Goal: Task Accomplishment & Management: Manage account settings

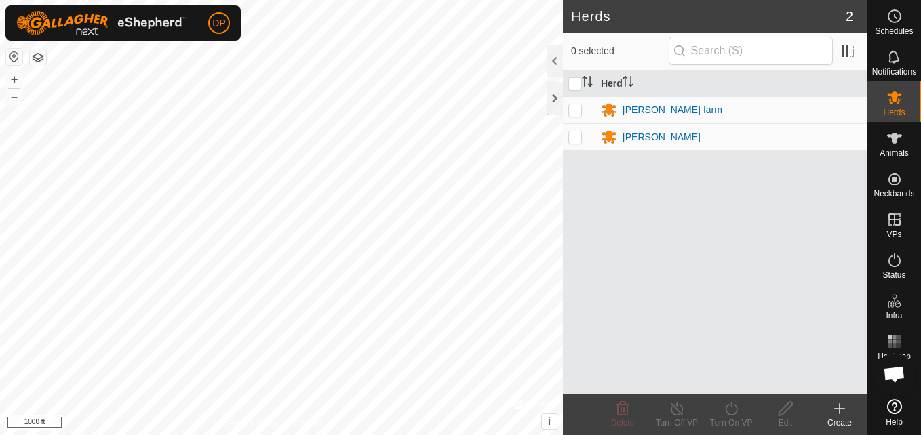
scroll to position [1815, 0]
click at [622, 254] on div "Herds 2 0 selected [PERSON_NAME] farm [PERSON_NAME] Delete Turn Off VP Turn On …" at bounding box center [433, 217] width 866 height 435
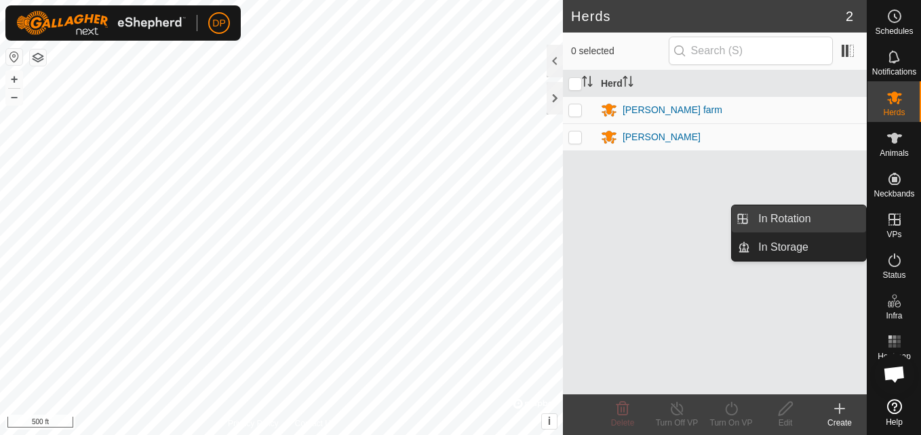
drag, startPoint x: 842, startPoint y: 214, endPoint x: 824, endPoint y: 214, distance: 17.6
click at [824, 214] on link "In Rotation" at bounding box center [808, 218] width 116 height 27
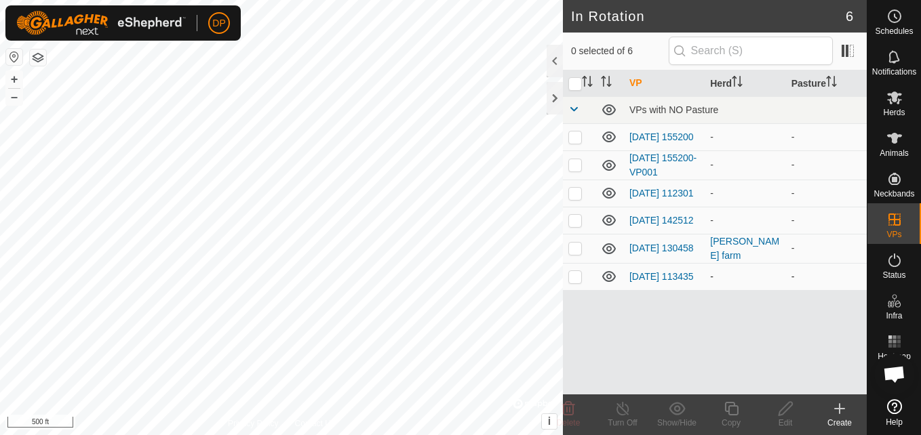
click at [610, 281] on icon at bounding box center [609, 276] width 16 height 16
click at [605, 224] on icon at bounding box center [609, 220] width 16 height 16
click at [610, 197] on icon at bounding box center [609, 193] width 14 height 11
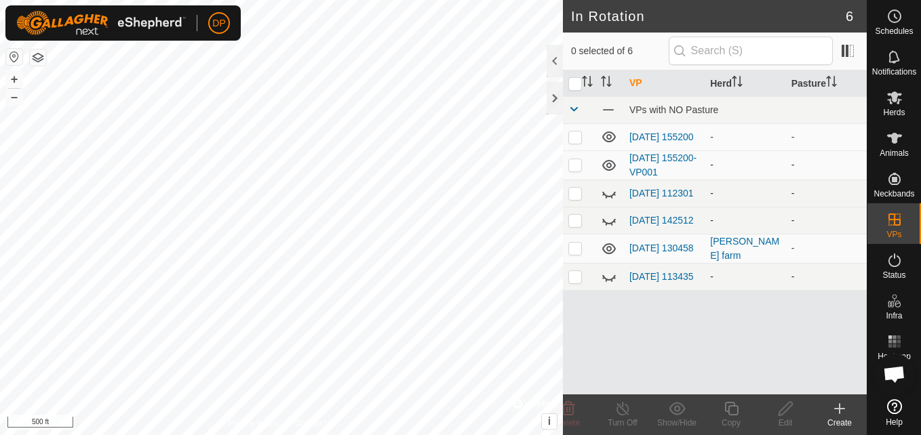
click at [609, 163] on icon at bounding box center [609, 165] width 16 height 16
click at [607, 136] on icon at bounding box center [609, 137] width 16 height 16
click at [886, 132] on icon at bounding box center [894, 138] width 16 height 16
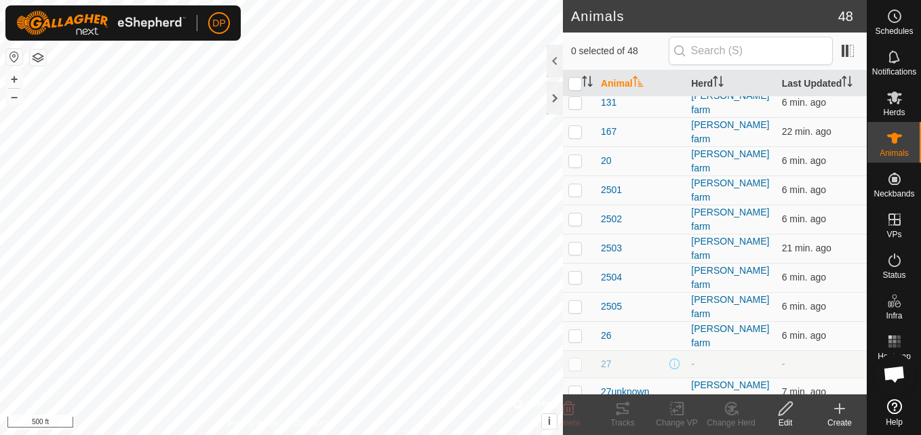
scroll to position [542, 0]
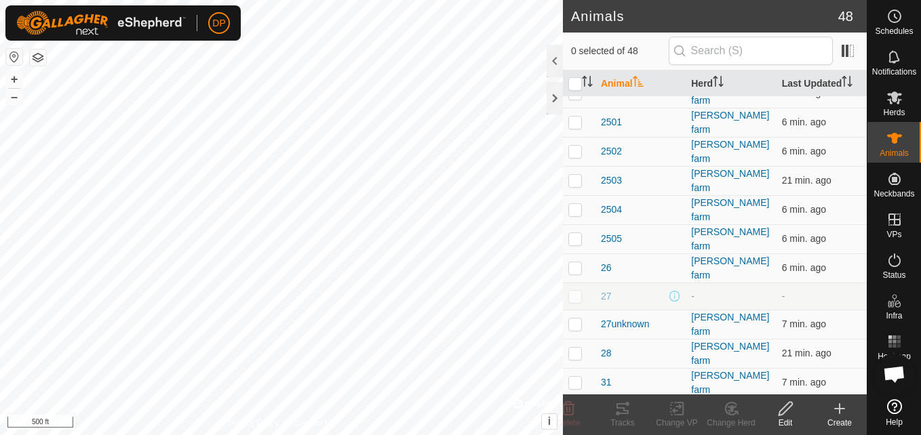
click at [569, 291] on p-checkbox at bounding box center [575, 296] width 14 height 11
click at [614, 289] on div "27" at bounding box center [640, 296] width 79 height 14
click at [574, 291] on p-checkbox at bounding box center [575, 296] width 14 height 11
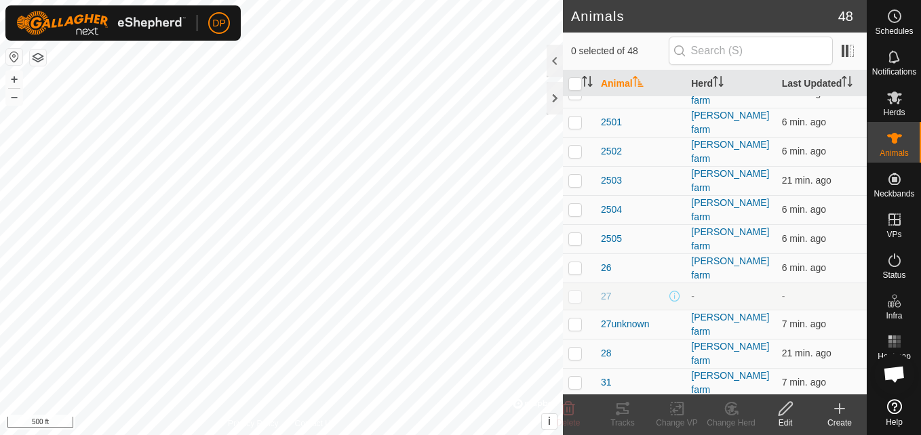
click at [776, 283] on td "-" at bounding box center [821, 296] width 90 height 27
drag, startPoint x: 796, startPoint y: 241, endPoint x: 701, endPoint y: 245, distance: 95.0
click at [701, 283] on tr "27 - -" at bounding box center [715, 296] width 304 height 27
click at [717, 289] on div "-" at bounding box center [730, 296] width 79 height 14
click at [782, 291] on span "-" at bounding box center [783, 296] width 3 height 11
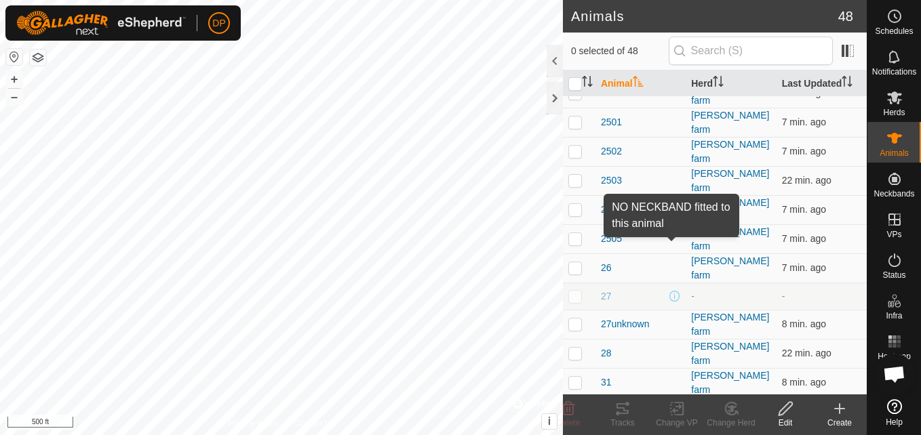
click at [673, 291] on span at bounding box center [674, 296] width 11 height 11
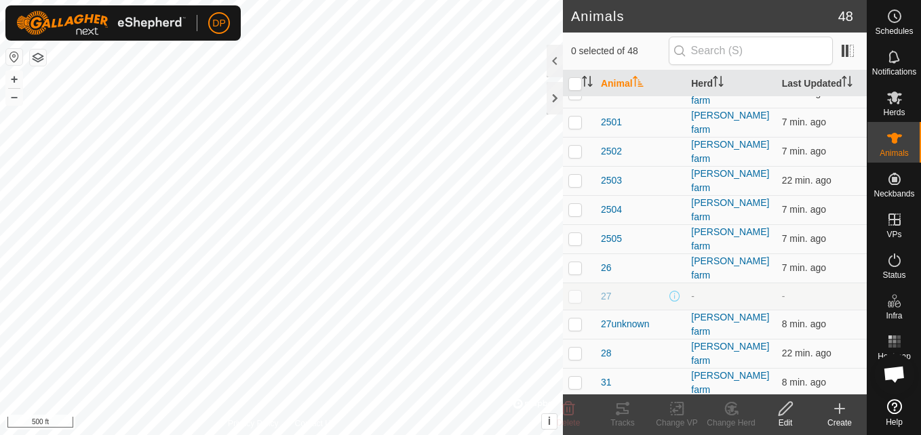
click at [673, 291] on span at bounding box center [674, 296] width 11 height 11
click at [576, 283] on td at bounding box center [579, 296] width 33 height 27
checkbox input "false"
